Goal: Information Seeking & Learning: Find specific page/section

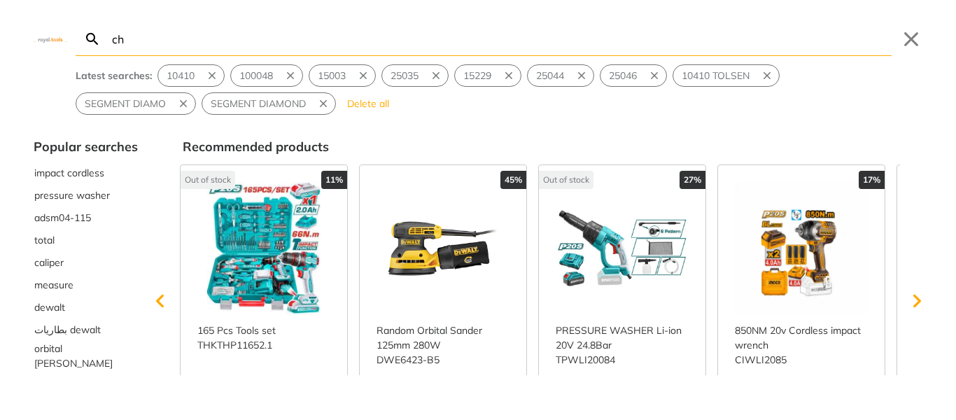
type input "cha"
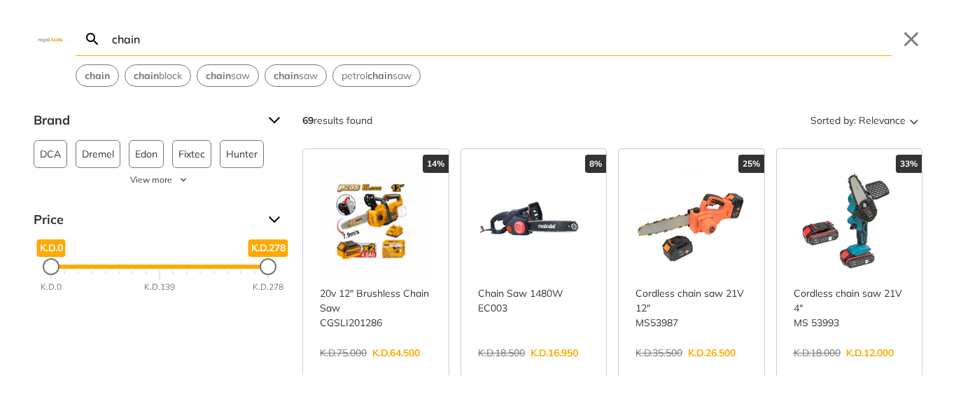
type input "chain"
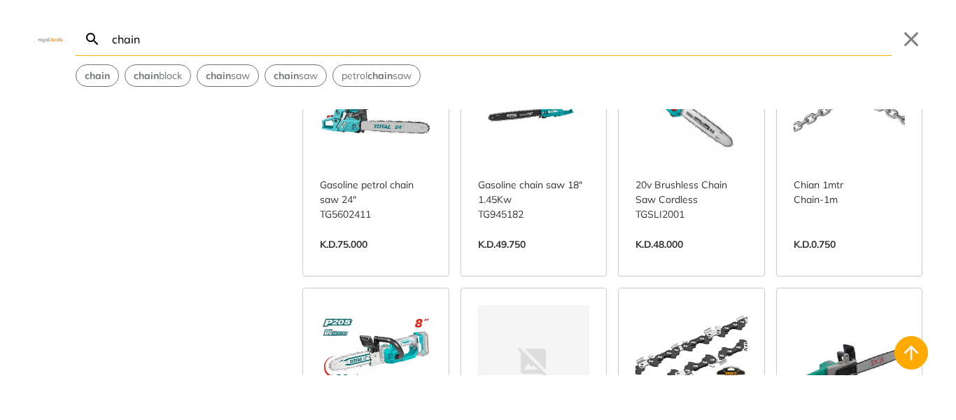
scroll to position [980, 0]
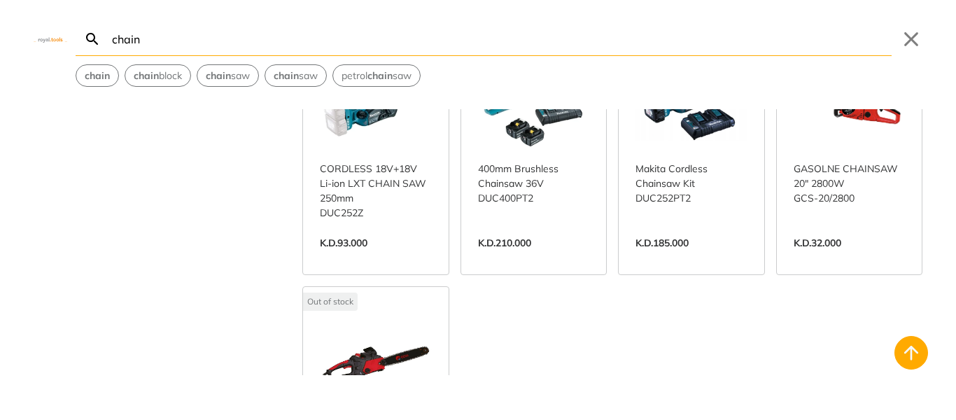
scroll to position [4199, 0]
